Goal: Check status: Check status

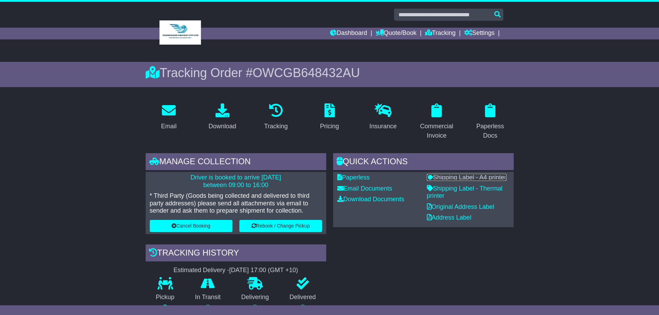
click at [498, 175] on link "Shipping Label - A4 printer" at bounding box center [467, 177] width 80 height 7
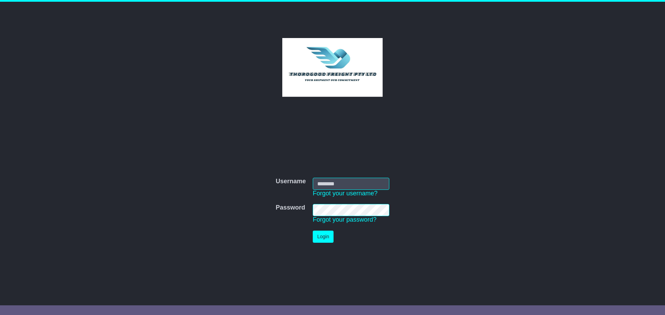
type input "***"
click at [326, 238] on button "Login" at bounding box center [323, 237] width 21 height 12
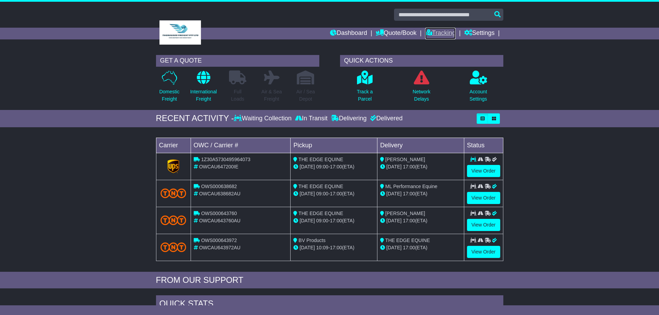
click at [434, 35] on link "Tracking" at bounding box center [440, 34] width 30 height 12
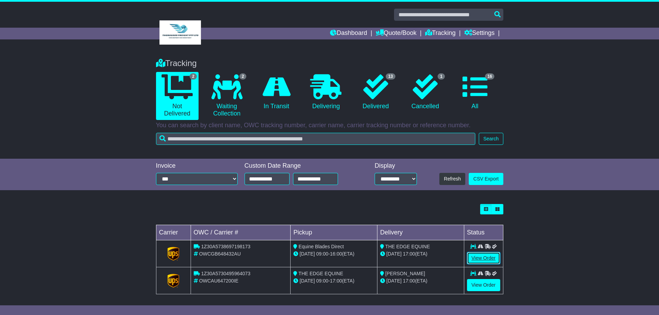
click at [483, 257] on link "View Order" at bounding box center [483, 258] width 33 height 12
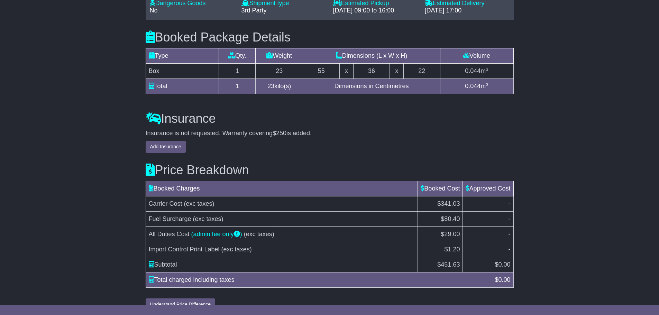
scroll to position [555, 0]
